Goal: Information Seeking & Learning: Learn about a topic

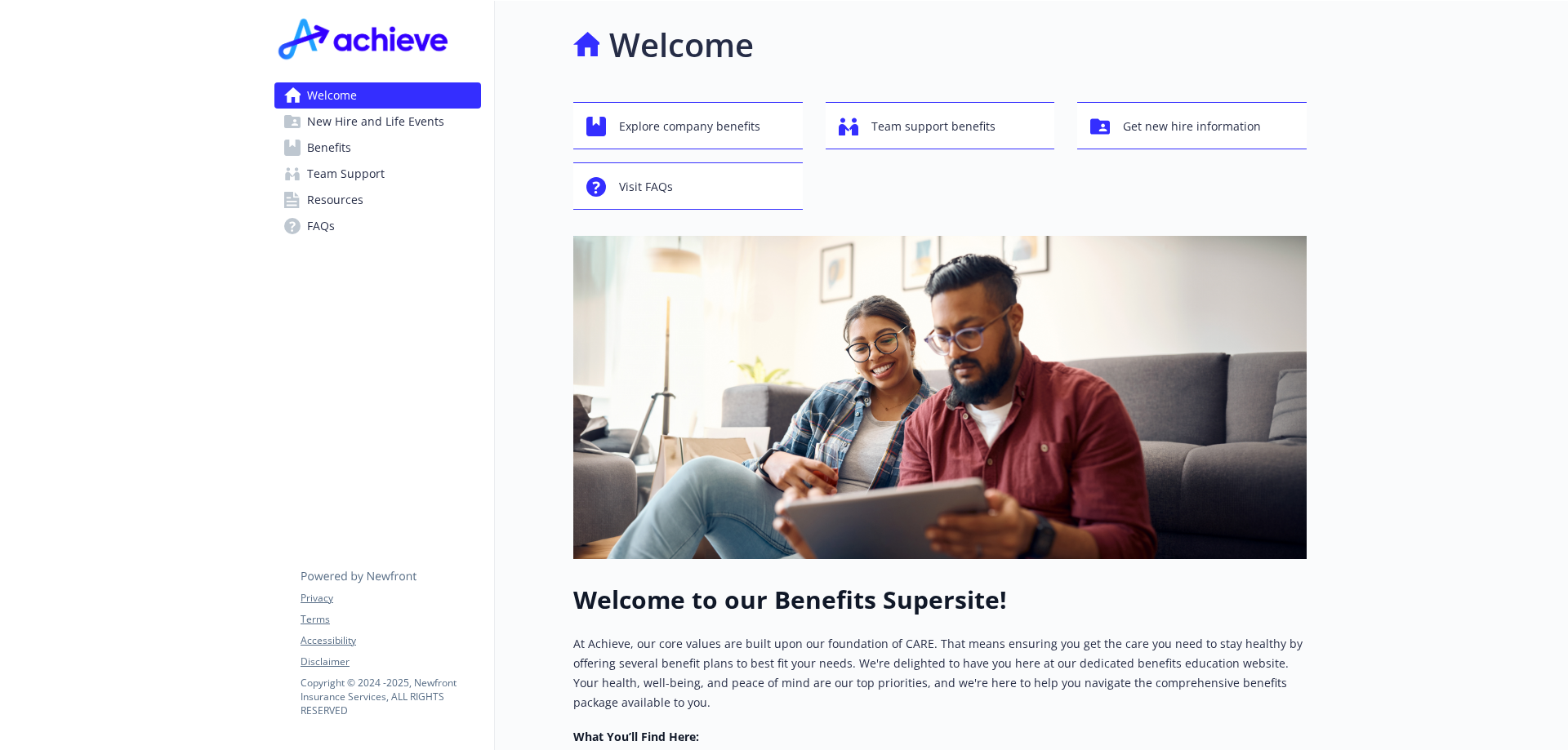
click at [330, 142] on span "Benefits" at bounding box center [329, 148] width 44 height 26
